Goal: Task Accomplishment & Management: Manage account settings

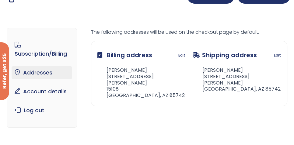
scroll to position [24, 0]
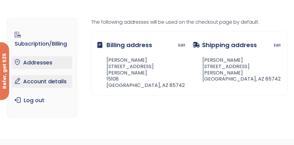
click at [15, 79] on link "Account details" at bounding box center [42, 81] width 60 height 13
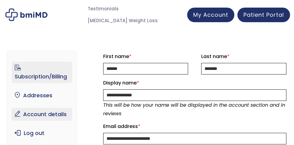
click at [43, 81] on ul "Subscription/Billing bmiRewards Addresses Account details Submit a Review Log o…" at bounding box center [42, 101] width 60 height 78
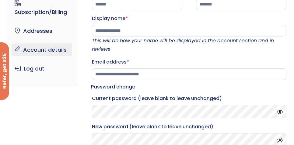
scroll to position [24, 0]
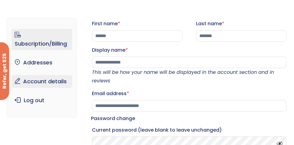
click at [45, 45] on link "Subscription/Billing" at bounding box center [42, 39] width 60 height 21
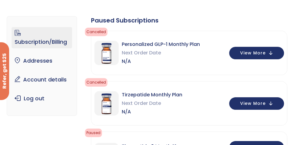
scroll to position [24, 0]
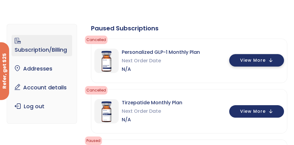
click at [272, 60] on button "View More" at bounding box center [256, 60] width 55 height 12
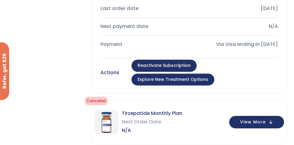
scroll to position [268, 0]
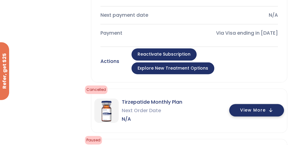
click at [270, 104] on button "View More" at bounding box center [256, 110] width 55 height 12
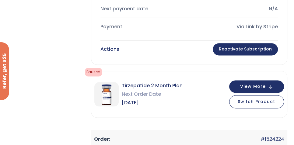
scroll to position [560, 0]
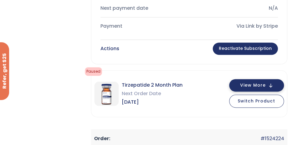
click at [271, 79] on button "View More" at bounding box center [256, 85] width 55 height 12
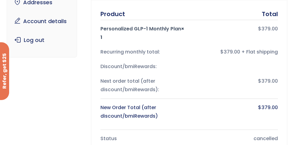
scroll to position [0, 0]
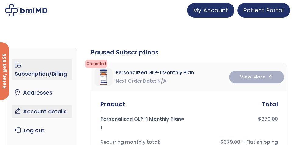
click at [38, 113] on link "Account details" at bounding box center [42, 111] width 60 height 13
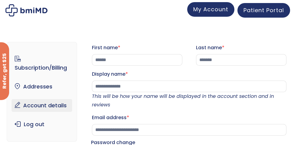
click at [211, 11] on span "My Account" at bounding box center [210, 9] width 35 height 8
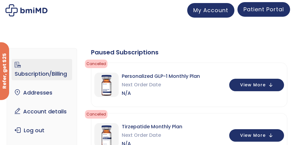
click at [260, 9] on span "Patient Portal" at bounding box center [264, 9] width 41 height 8
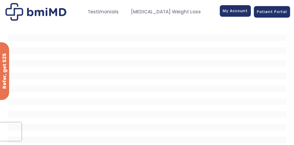
click at [235, 12] on span "My Account" at bounding box center [235, 10] width 25 height 5
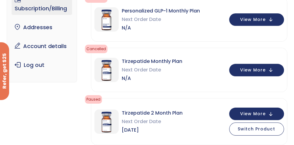
scroll to position [73, 0]
